Goal: Information Seeking & Learning: Check status

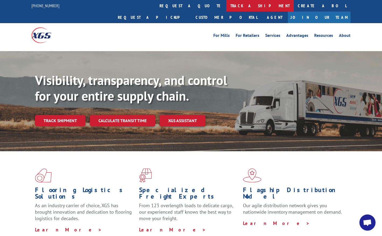
click at [226, 6] on link "track a shipment" at bounding box center [259, 6] width 67 height 12
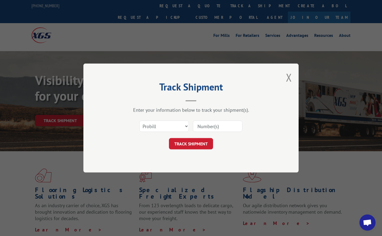
click at [204, 127] on input at bounding box center [217, 125] width 49 height 11
paste input "17501754"
type input "17501754"
click at [193, 146] on button "TRACK SHIPMENT" at bounding box center [191, 143] width 44 height 11
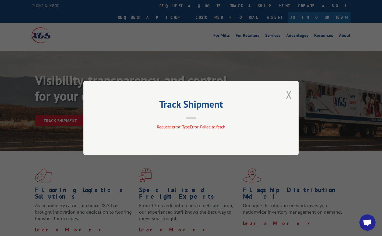
click at [287, 92] on button "Close modal" at bounding box center [289, 94] width 6 height 14
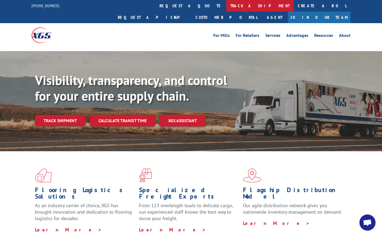
click at [226, 6] on link "track a shipment" at bounding box center [259, 6] width 67 height 12
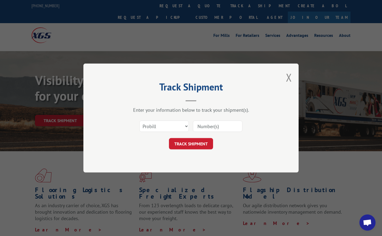
click at [215, 129] on input at bounding box center [217, 125] width 49 height 11
paste input "17501754"
type input "17501754"
click at [199, 143] on button "TRACK SHIPMENT" at bounding box center [191, 143] width 44 height 11
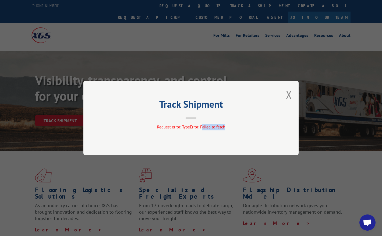
drag, startPoint x: 203, startPoint y: 128, endPoint x: 229, endPoint y: 130, distance: 26.4
click at [229, 130] on div "Request error: TypeError: Failed to fetch" at bounding box center [190, 128] width 161 height 8
click at [289, 94] on button "Close modal" at bounding box center [289, 94] width 6 height 14
